Goal: Information Seeking & Learning: Learn about a topic

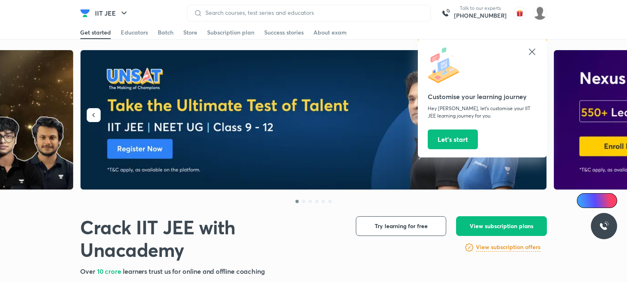
scroll to position [2883, 0]
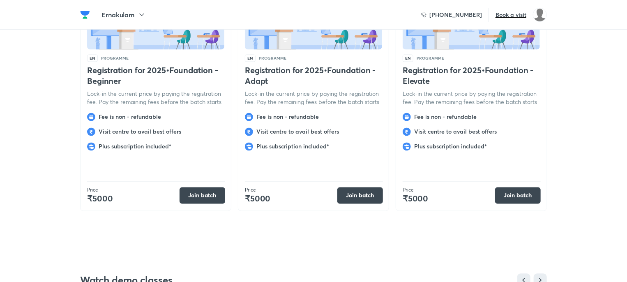
scroll to position [2235, 0]
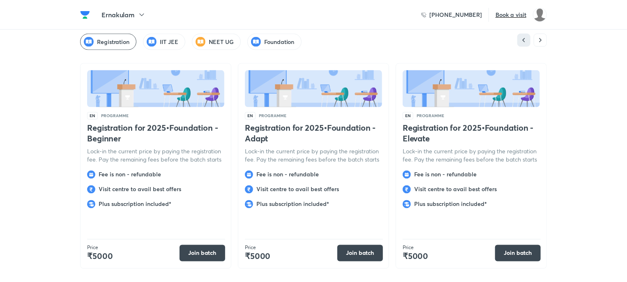
click at [256, 37] on img "[object Object]" at bounding box center [256, 42] width 10 height 10
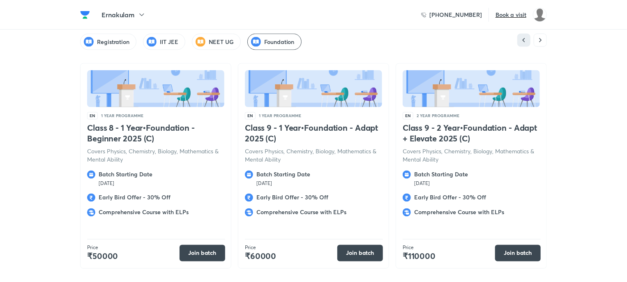
drag, startPoint x: 303, startPoint y: 130, endPoint x: 246, endPoint y: 119, distance: 58.6
click at [246, 123] on h4 "Class 9 - 1 Year • Foundation - Adapt 2025 (C)" at bounding box center [313, 133] width 137 height 21
copy h4 "Class 9 - 1 Year • Foundation - Adapt 2025 (C)"
